Goal: Task Accomplishment & Management: Manage account settings

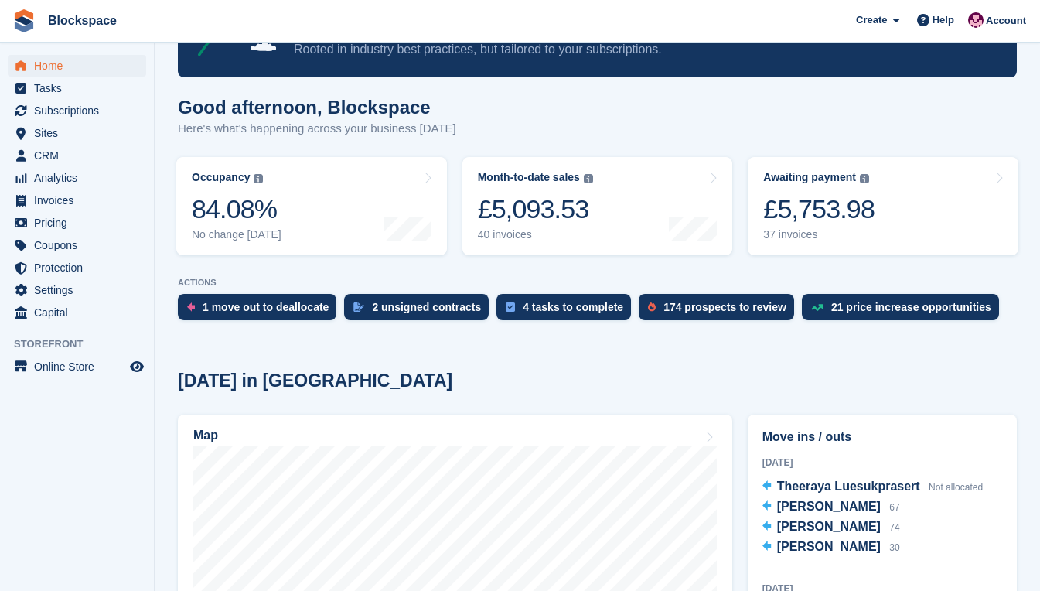
scroll to position [309, 0]
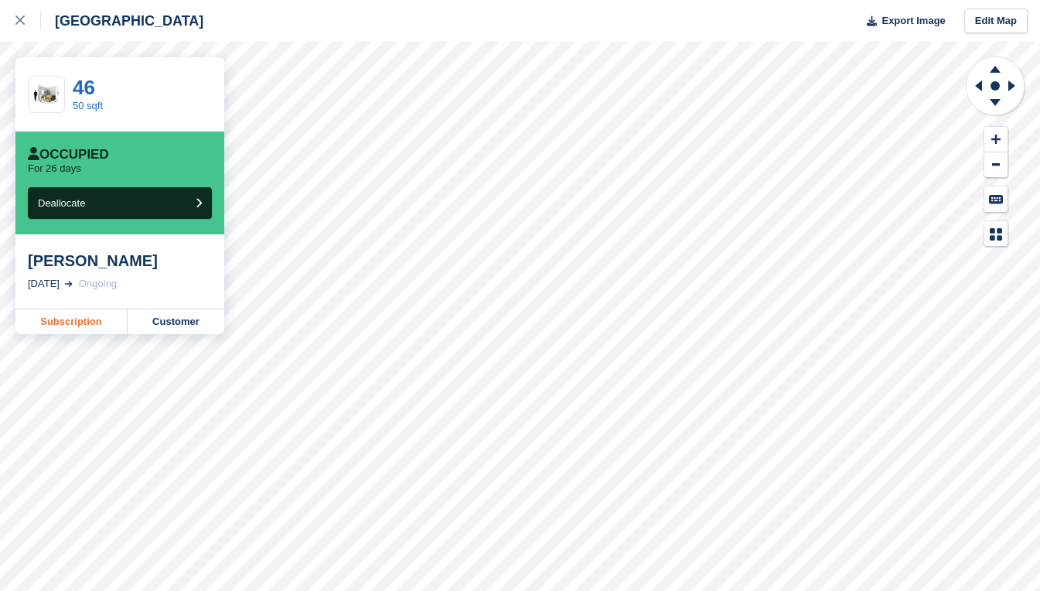
click at [70, 323] on link "Subscription" at bounding box center [71, 321] width 112 height 25
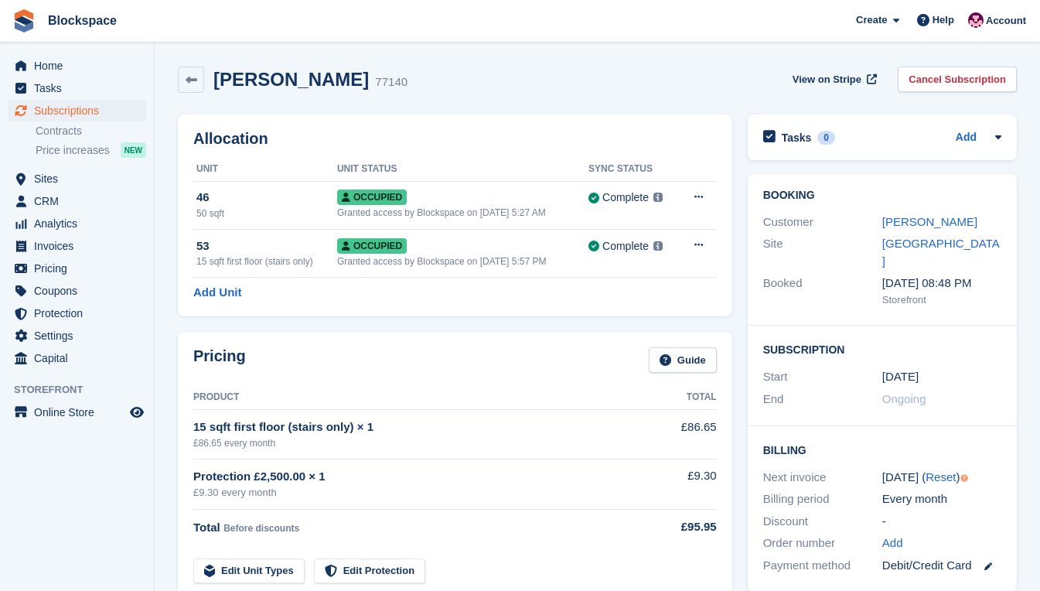
click at [786, 302] on div "Booking Customer Aleksandra Panczyk Site Exeter Booked 16 Mar, 08:48 PM Storefr…" at bounding box center [882, 250] width 269 height 152
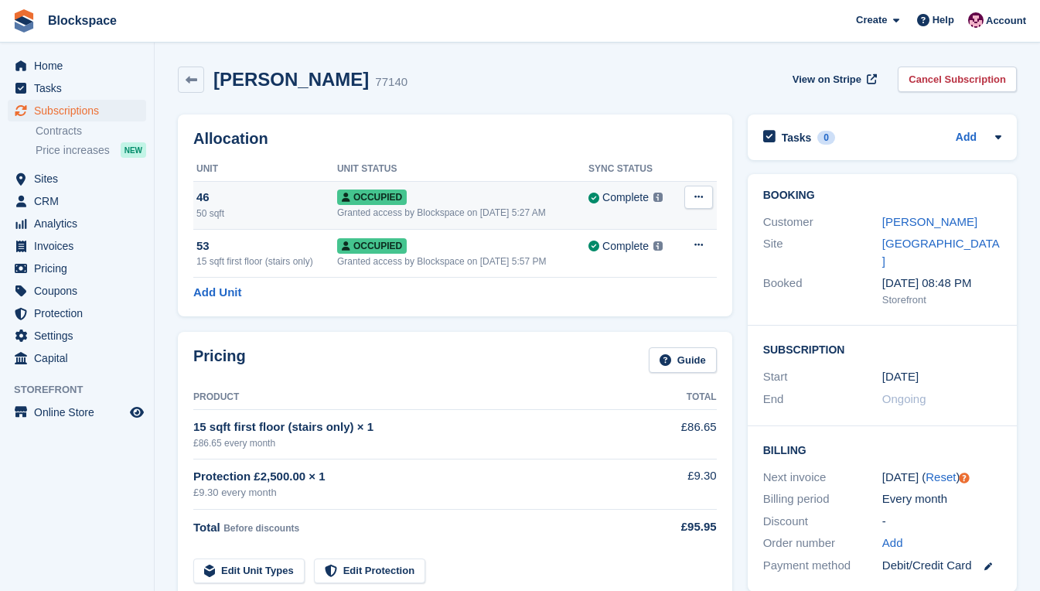
click at [697, 199] on icon at bounding box center [698, 197] width 9 height 10
click at [611, 279] on p "Deallocate" at bounding box center [638, 281] width 135 height 20
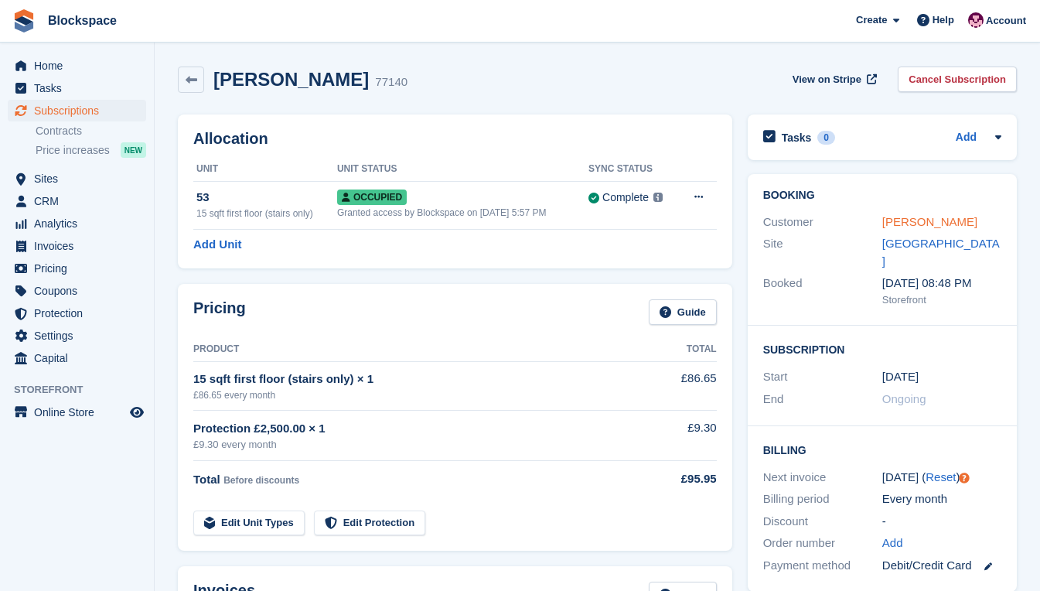
click at [949, 219] on link "Aleksandra Panczyk" at bounding box center [929, 221] width 95 height 13
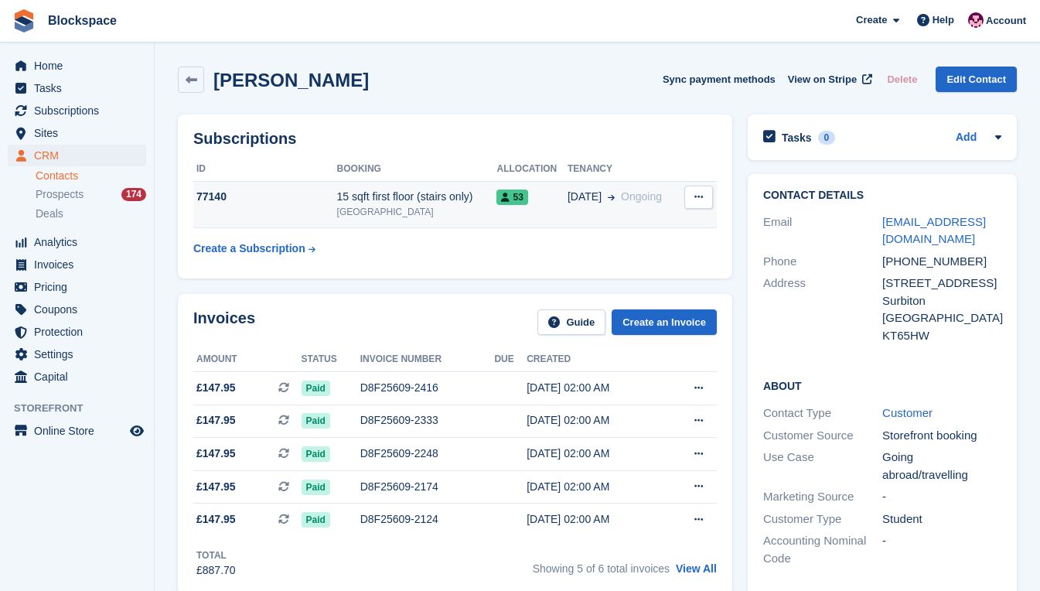
click at [292, 197] on div "77140" at bounding box center [265, 197] width 144 height 16
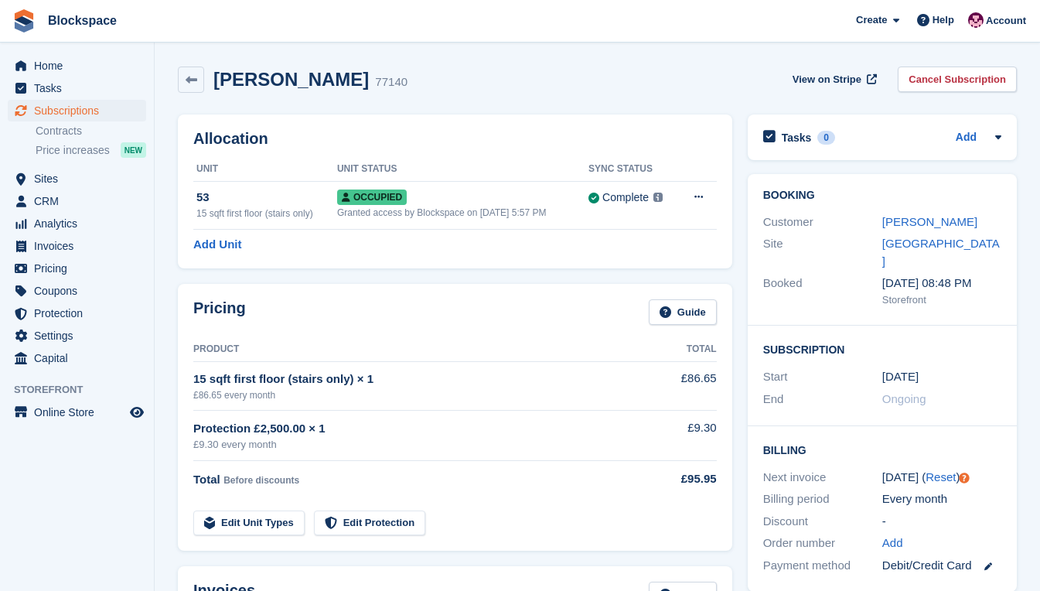
click at [827, 302] on div "Booking Customer Aleksandra Panczyk Site Exeter Booked 16 Mar, 08:48 PM Storefr…" at bounding box center [882, 250] width 269 height 152
click at [50, 64] on span "Home" at bounding box center [80, 66] width 93 height 22
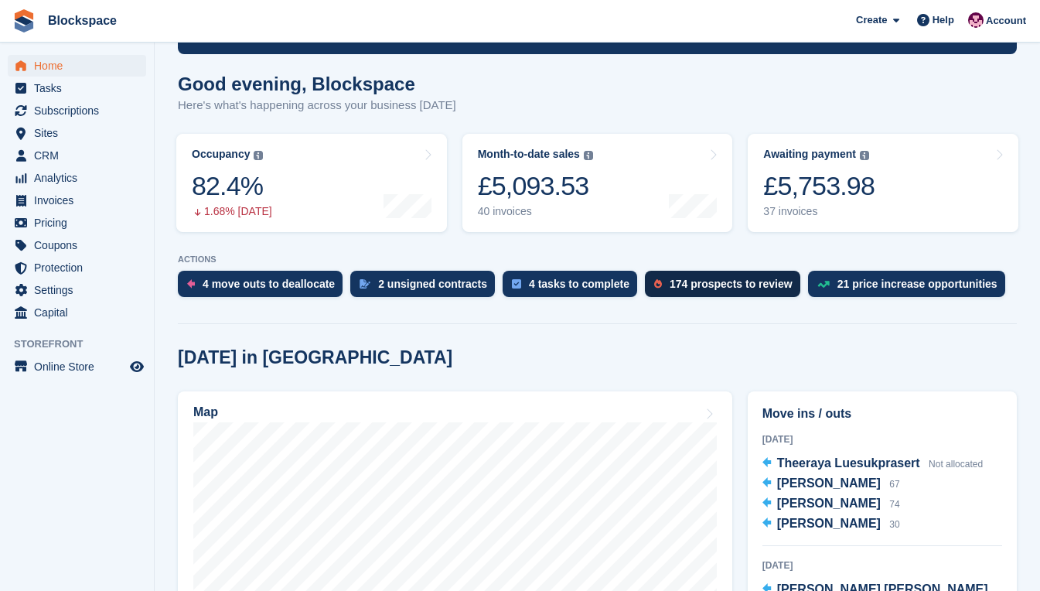
scroll to position [309, 0]
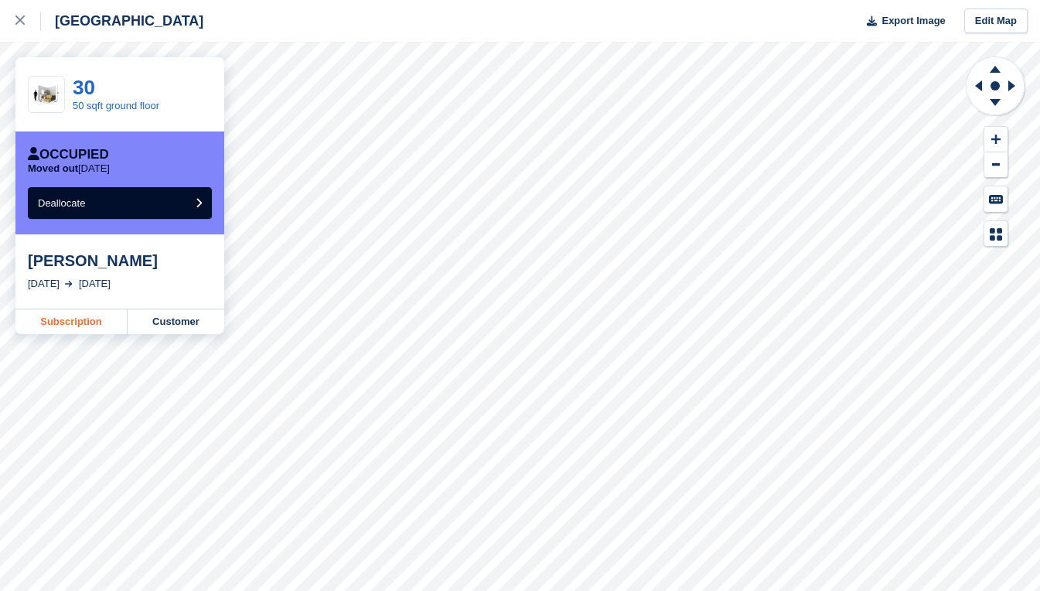
click at [76, 319] on link "Subscription" at bounding box center [71, 321] width 112 height 25
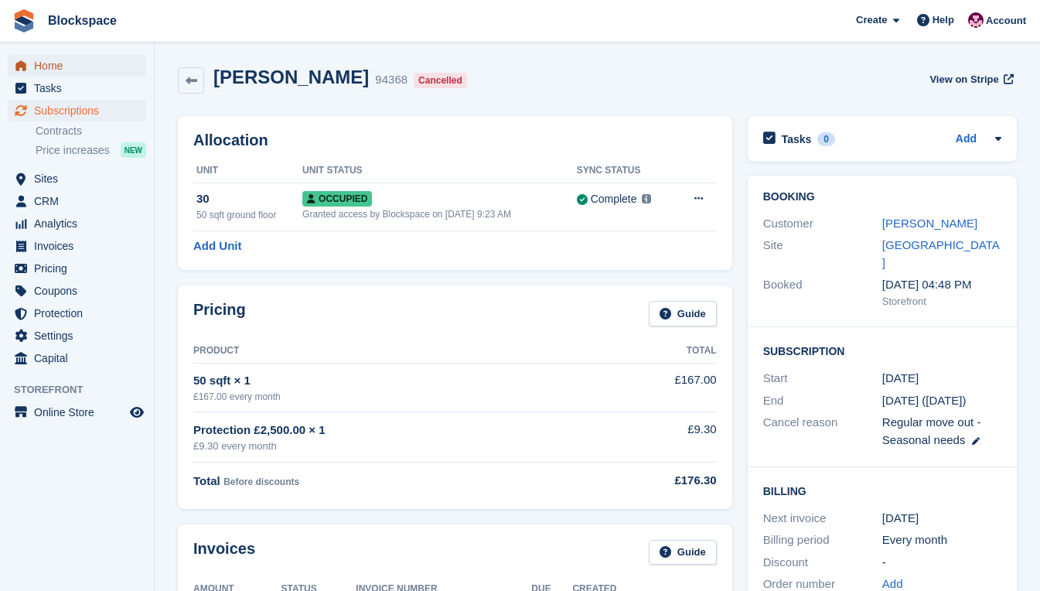
click at [66, 64] on span "Home" at bounding box center [80, 66] width 93 height 22
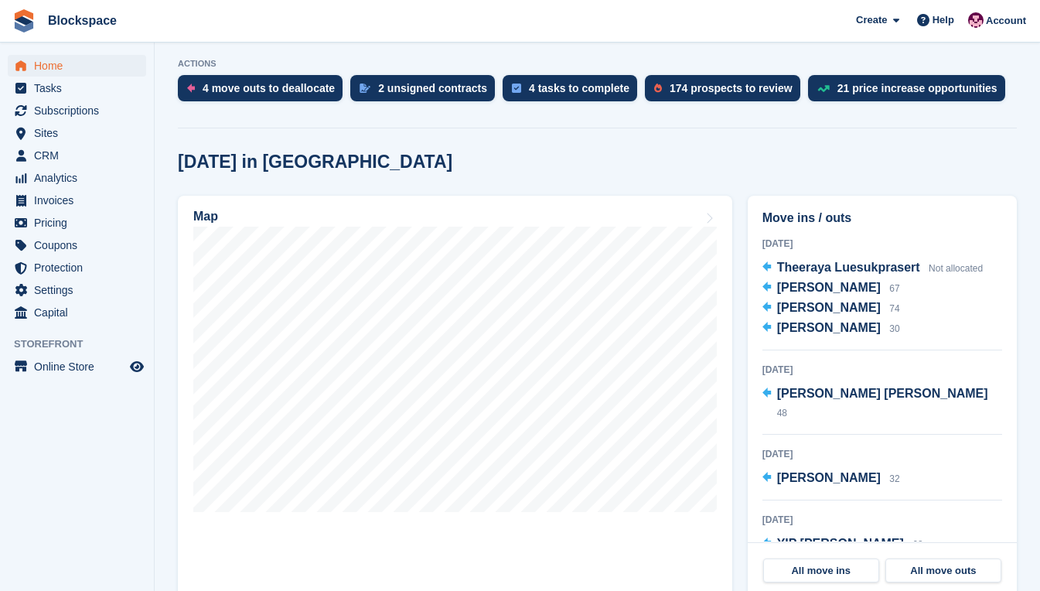
scroll to position [309, 0]
